Goal: Book appointment/travel/reservation

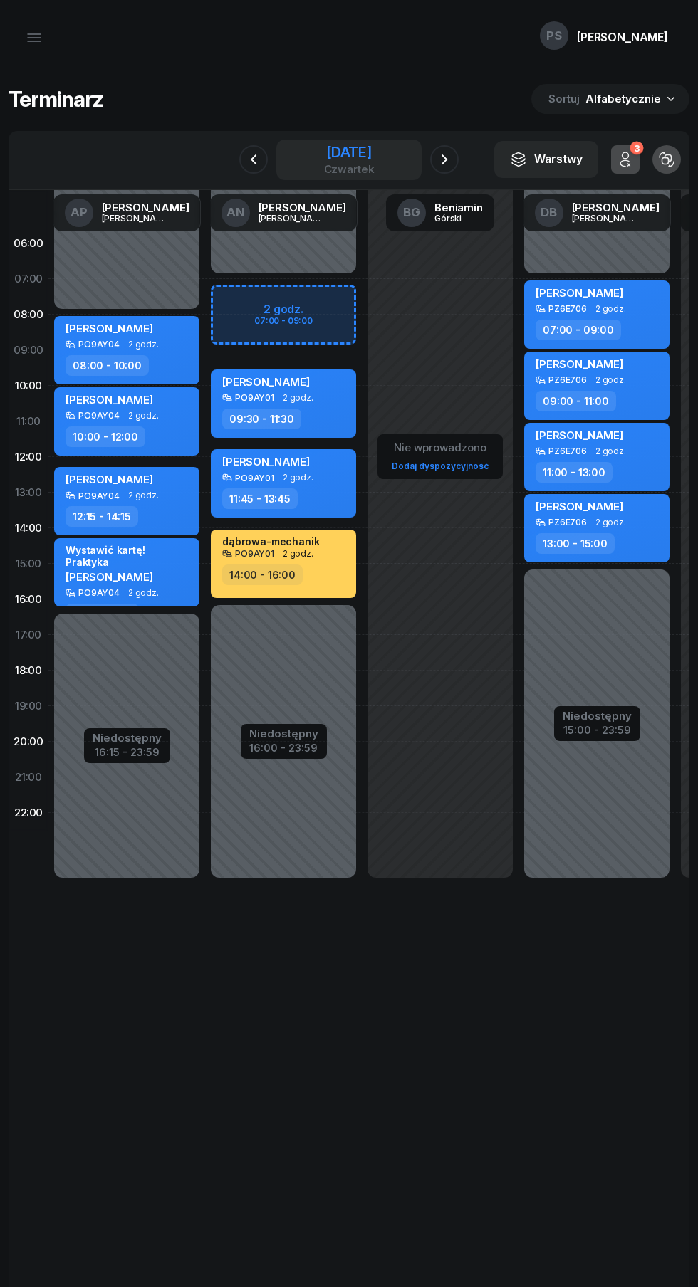
click at [355, 147] on div "[DATE]" at bounding box center [349, 152] width 51 height 14
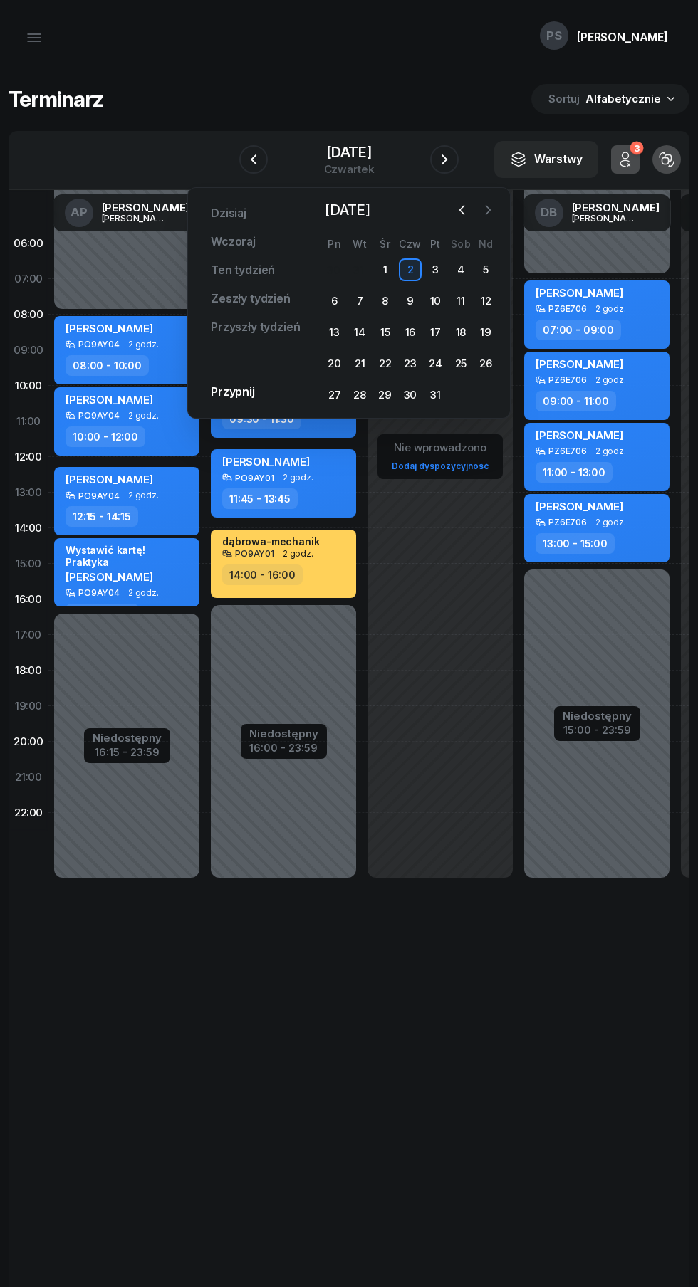
click at [488, 210] on icon "button" at bounding box center [487, 210] width 14 height 14
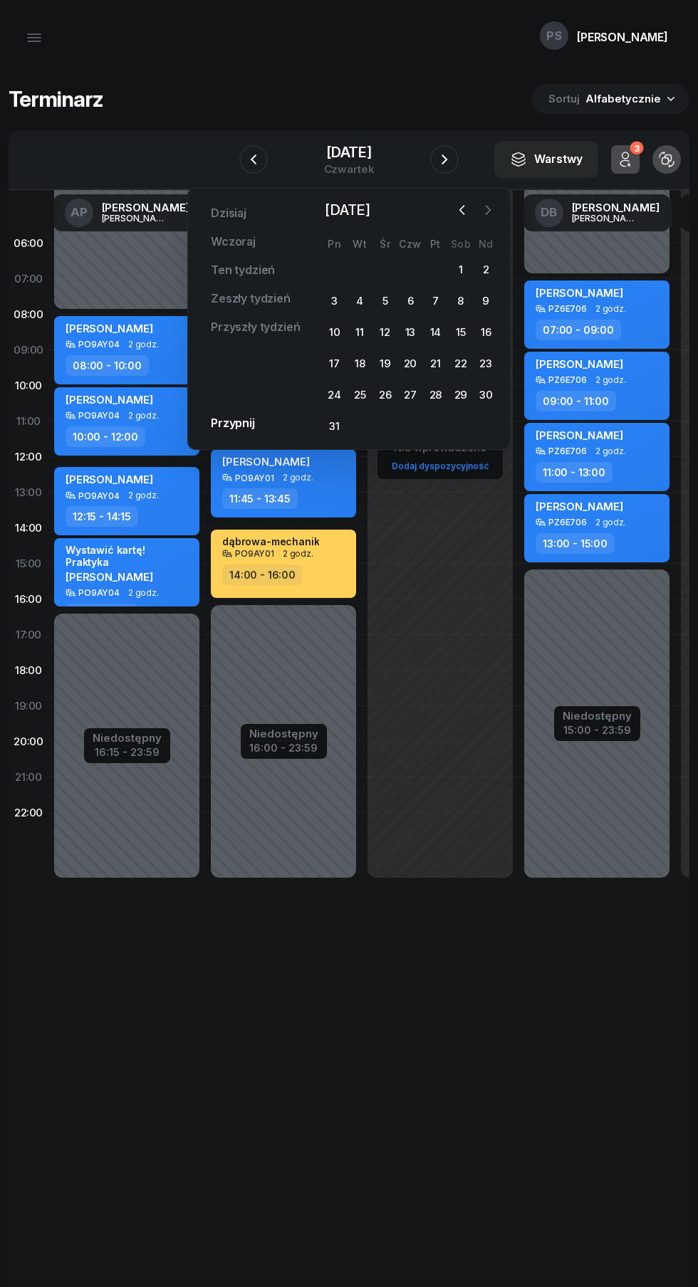
click at [488, 210] on icon "button" at bounding box center [487, 210] width 14 height 14
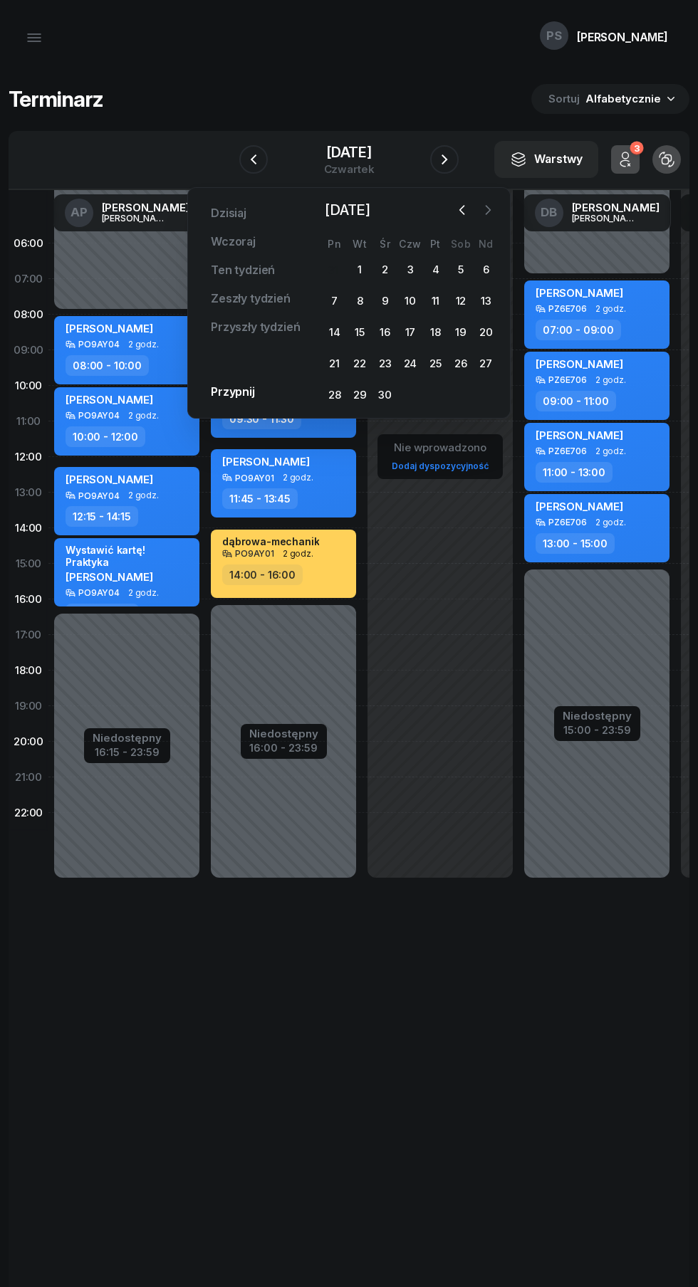
click at [488, 210] on icon "button" at bounding box center [487, 210] width 14 height 14
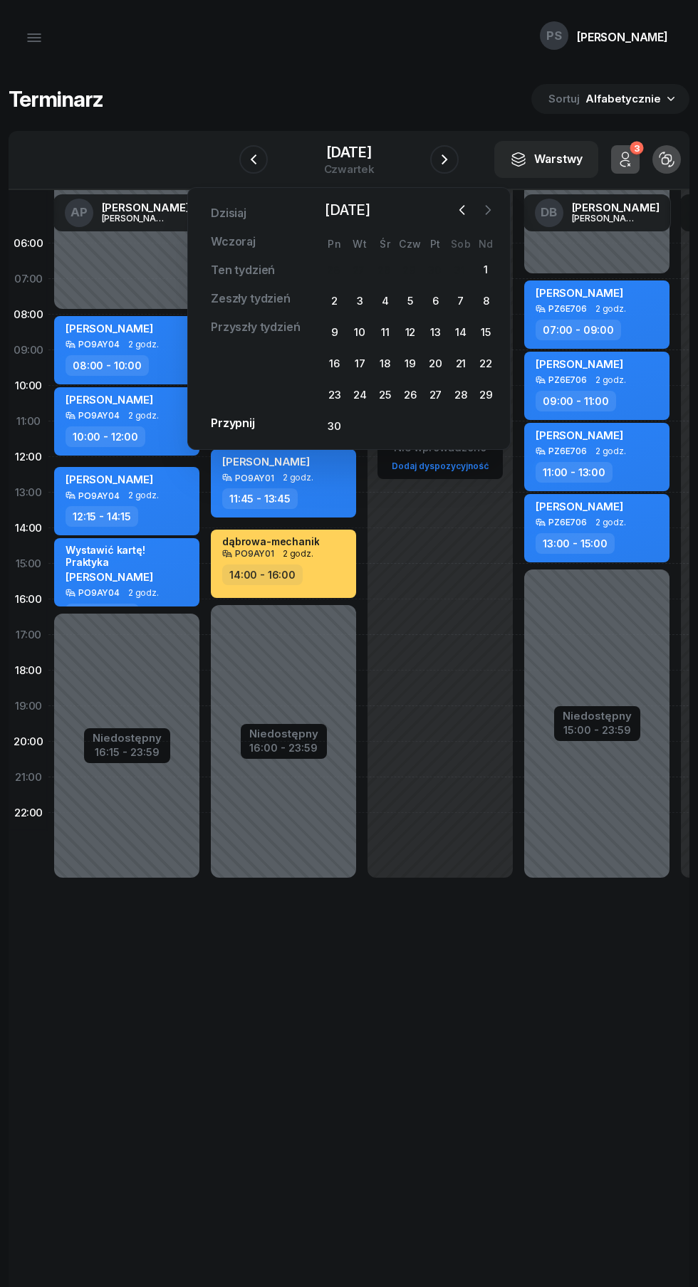
click at [488, 210] on icon "button" at bounding box center [487, 210] width 14 height 14
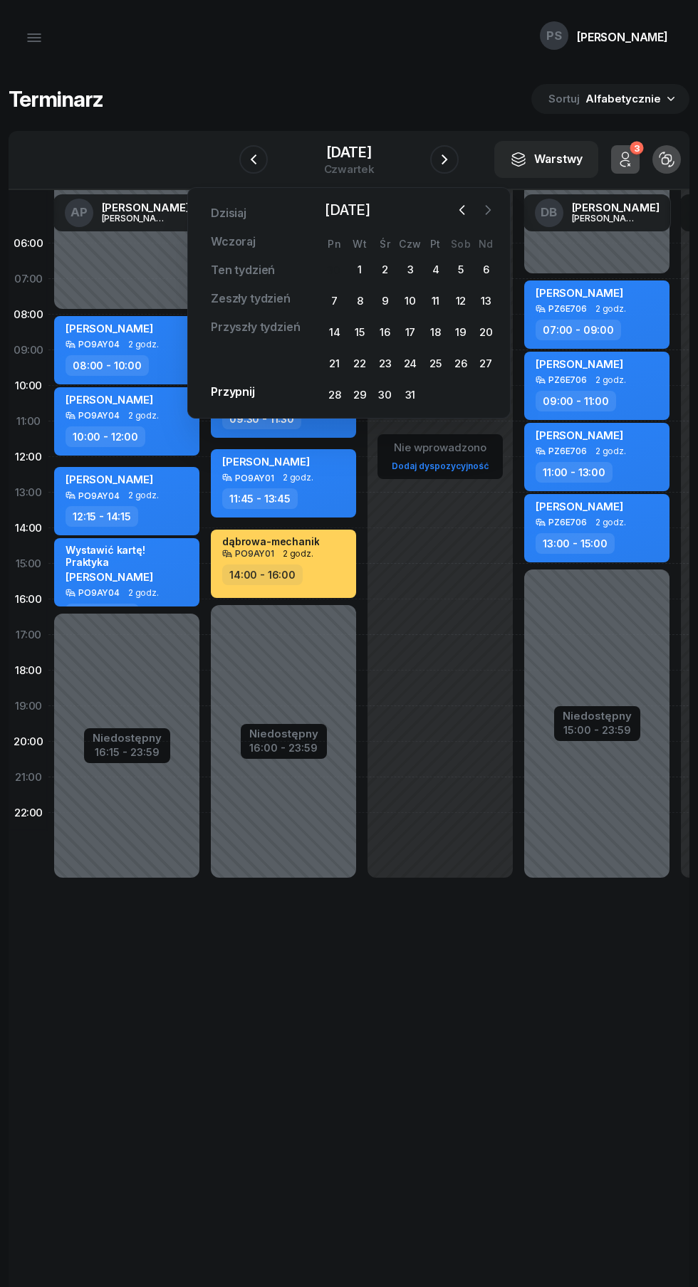
click at [488, 210] on icon "button" at bounding box center [487, 210] width 14 height 14
click at [409, 370] on div "25" at bounding box center [410, 363] width 23 height 23
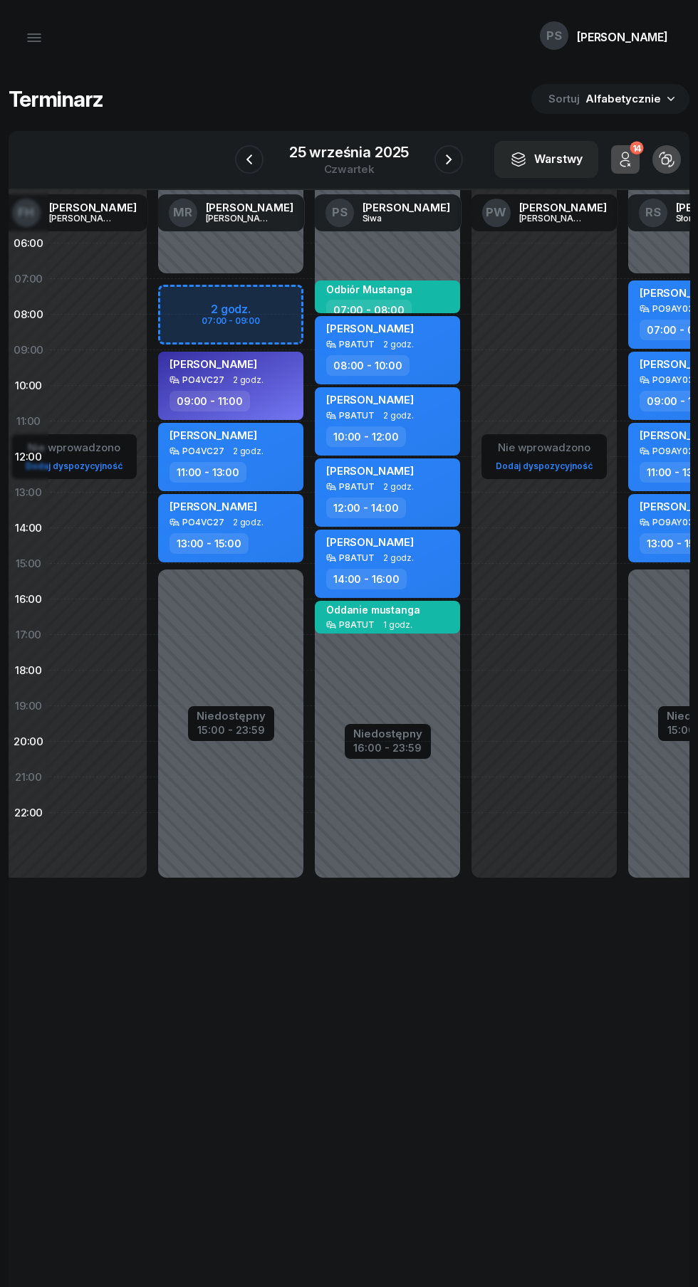
scroll to position [0, 683]
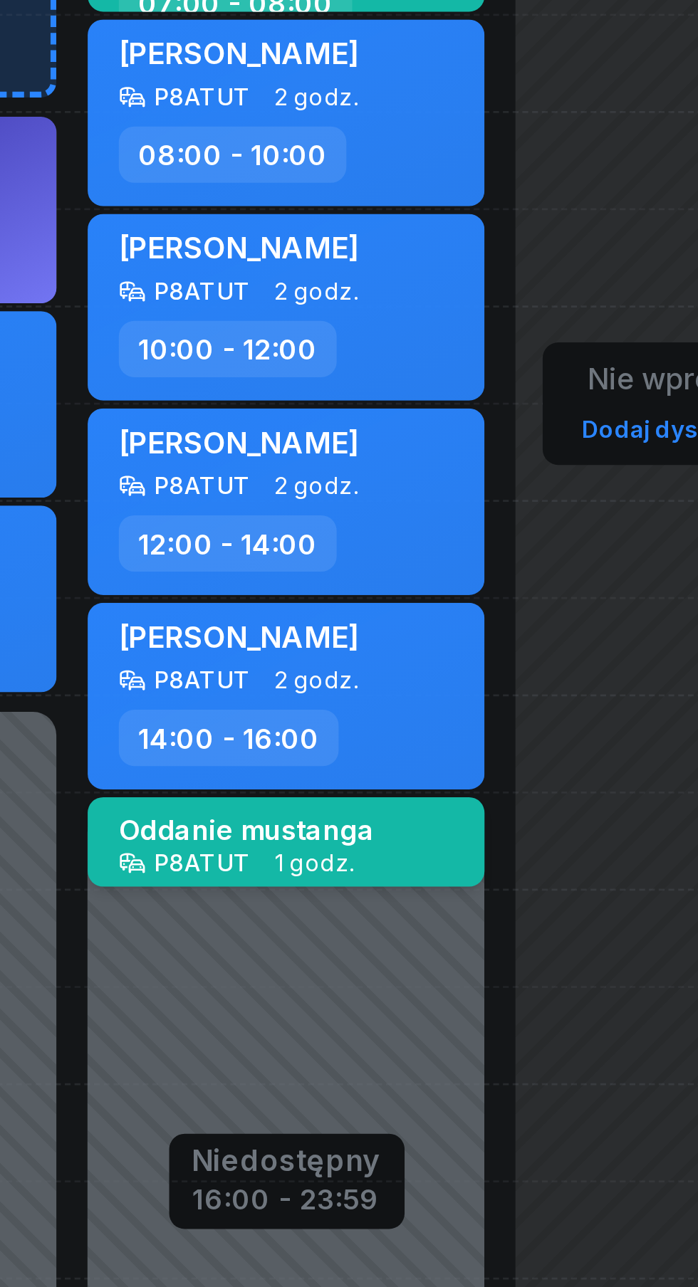
click at [395, 620] on span "1 godz." at bounding box center [393, 625] width 29 height 10
select select "16"
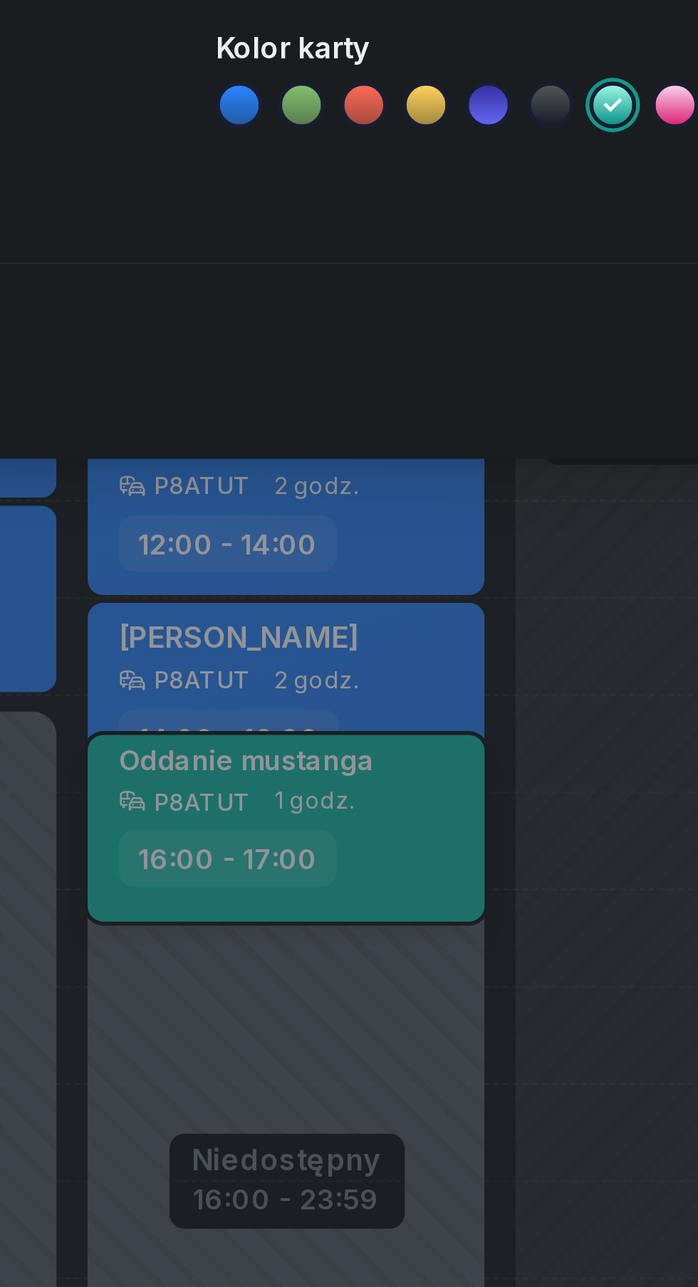
click at [389, 347] on icon at bounding box center [389, 347] width 14 height 14
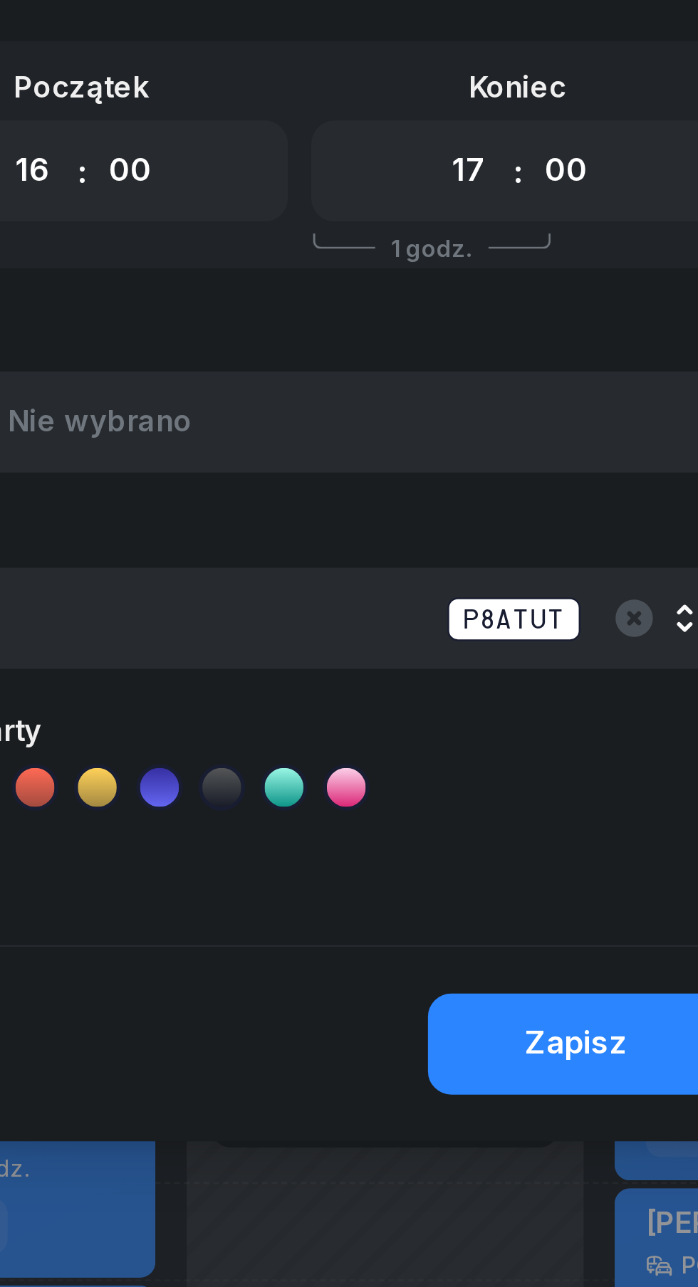
click at [575, 118] on select "00 01 02 03 04 05 06 07 08 09 10 11 12 13 14 15 16 17 18 19 20 21 22 23" at bounding box center [570, 122] width 27 height 30
select select "18"
click at [557, 107] on select "00 01 02 03 04 05 06 07 08 09 10 11 12 13 14 15 16 17 18 19 20 21 22 23" at bounding box center [570, 122] width 27 height 30
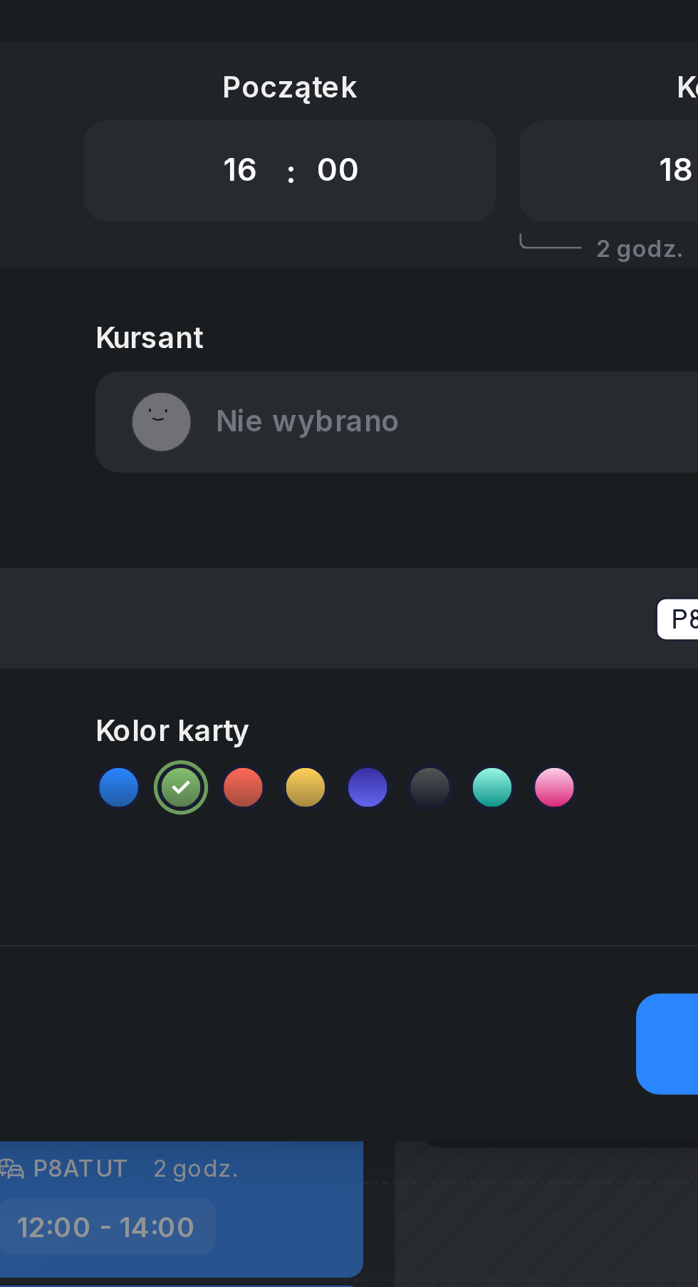
click at [409, 216] on div "[DEMOGRAPHIC_DATA] Nie wybrano" at bounding box center [510, 204] width 306 height 55
click at [453, 215] on div "[DEMOGRAPHIC_DATA] Nie wybrano" at bounding box center [510, 204] width 306 height 55
click at [460, 214] on div "[DEMOGRAPHIC_DATA] Nie wybrano" at bounding box center [510, 204] width 306 height 55
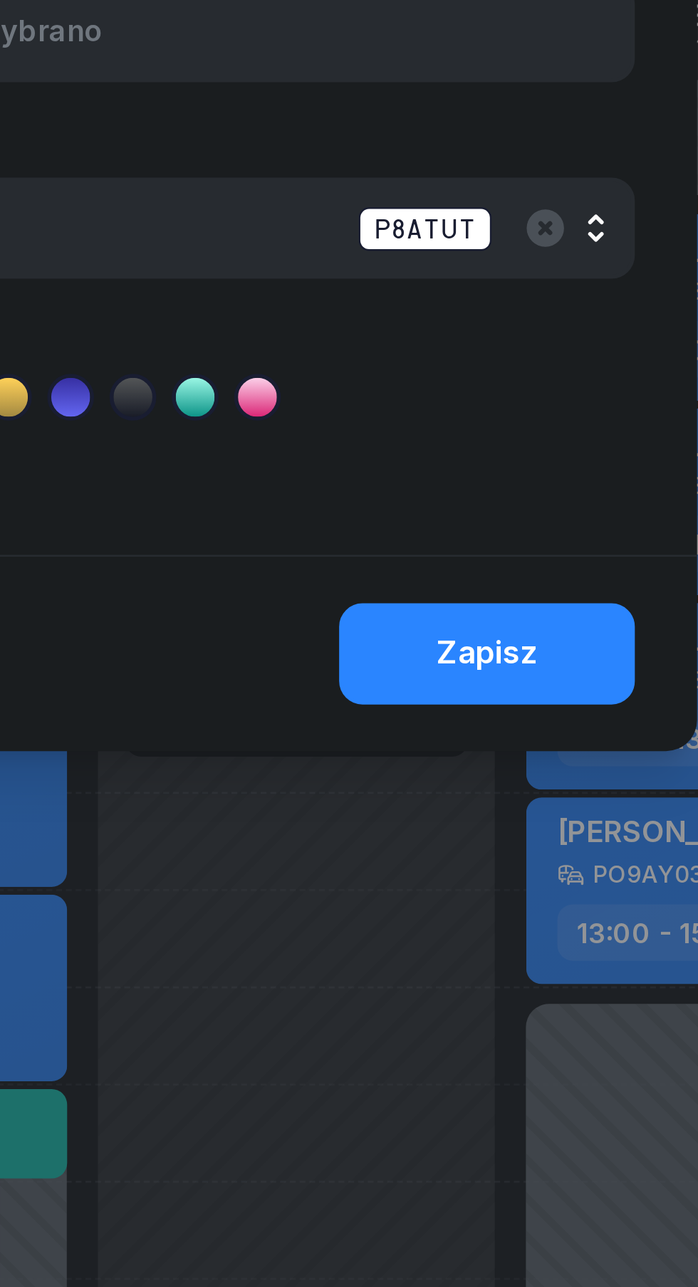
click at [650, 283] on div "Ford Mustang P8ATUT" at bounding box center [357, 286] width 588 height 18
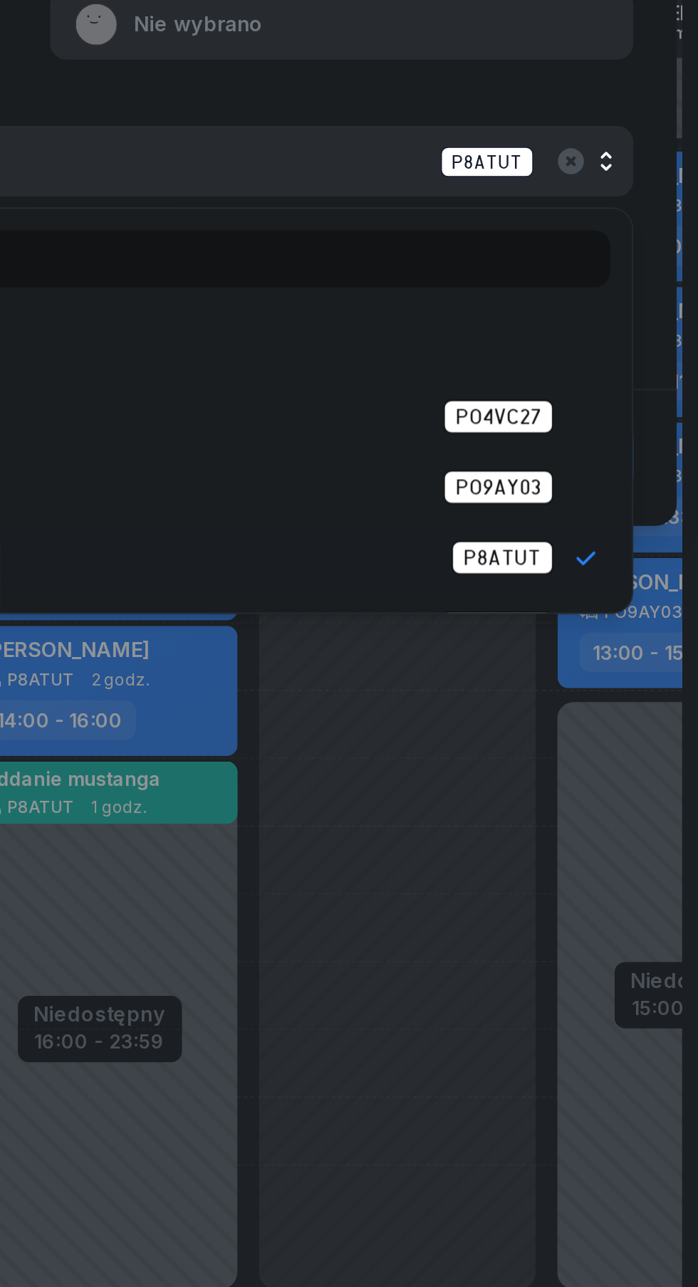
scroll to position [0, 0]
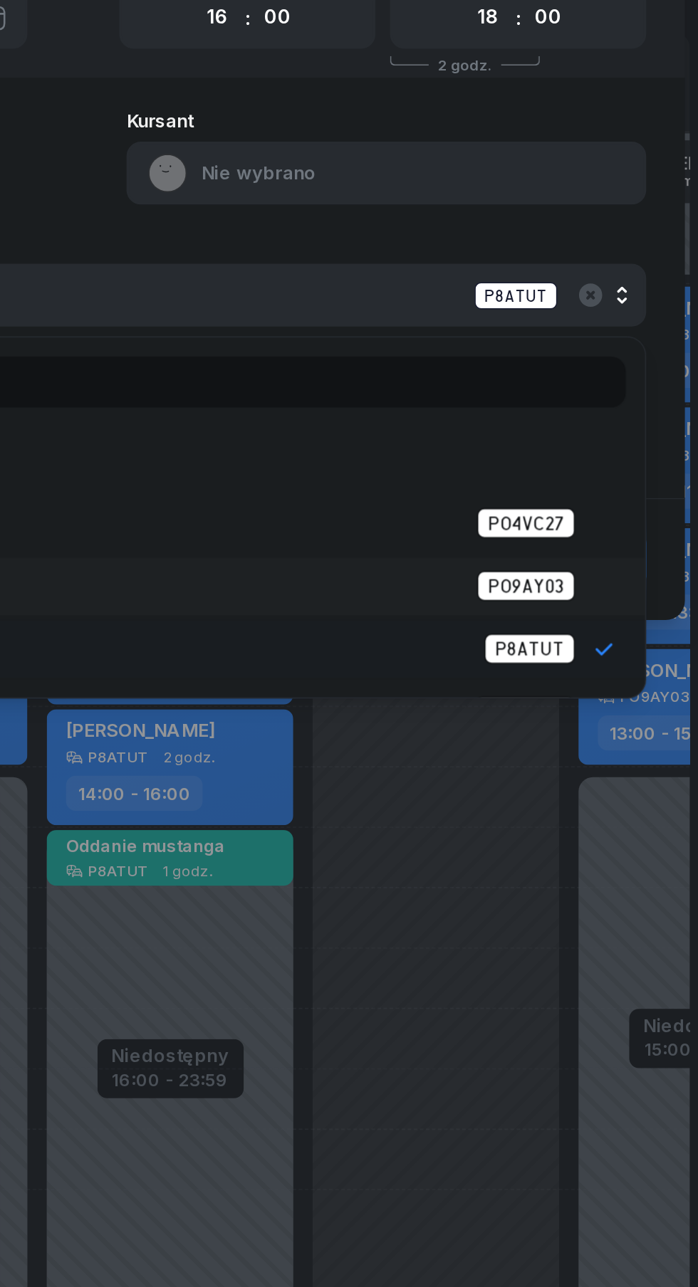
click at [658, 454] on li "KIA RIO PO9AY03" at bounding box center [349, 457] width 628 height 34
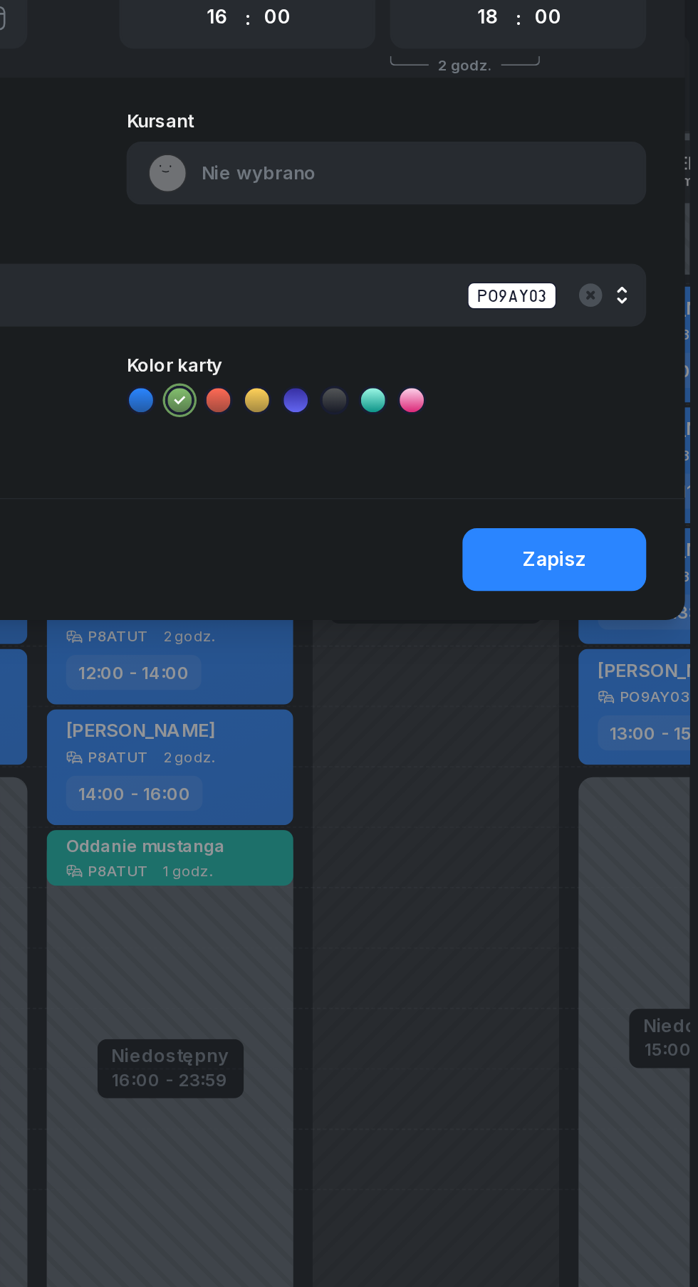
click at [671, 468] on div "Zapisz" at bounding box center [348, 441] width 675 height 72
click at [384, 616] on div at bounding box center [349, 643] width 698 height 1287
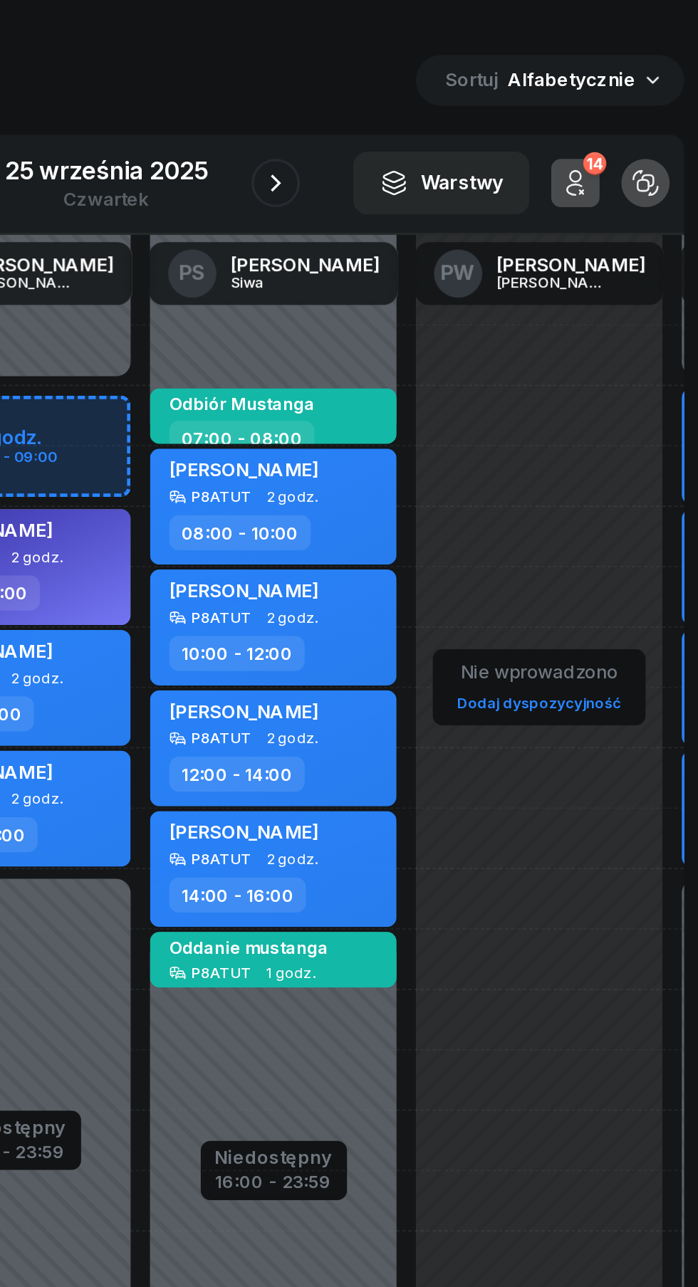
scroll to position [0, 619]
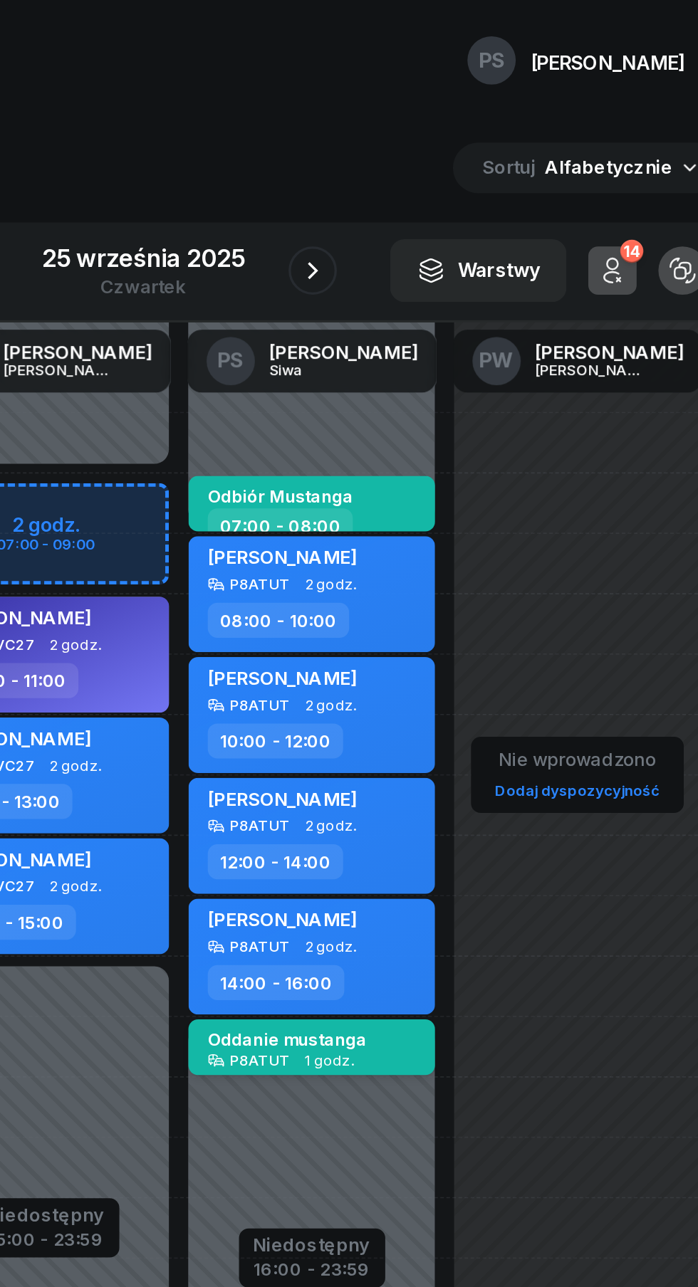
click at [462, 621] on span "1 godz." at bounding box center [457, 625] width 29 height 10
select select "16"
select select "17"
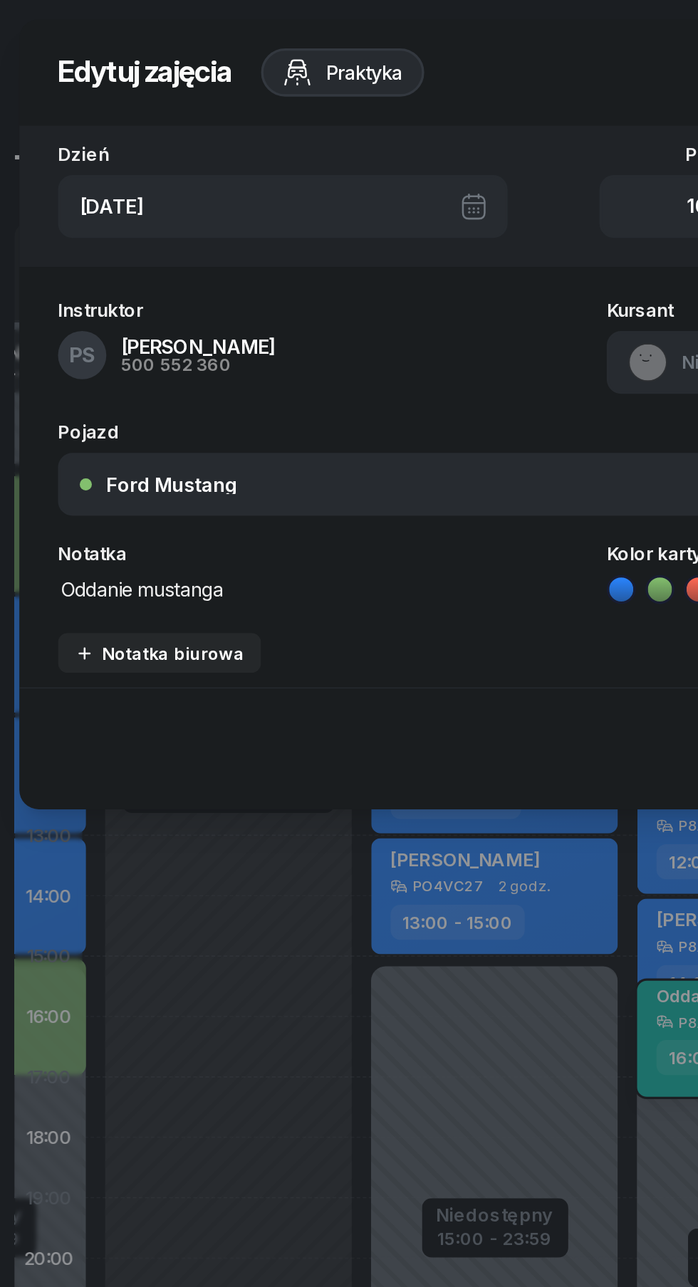
click at [224, 46] on div "Praktyka" at bounding box center [193, 42] width 113 height 28
